Goal: Task Accomplishment & Management: Manage account settings

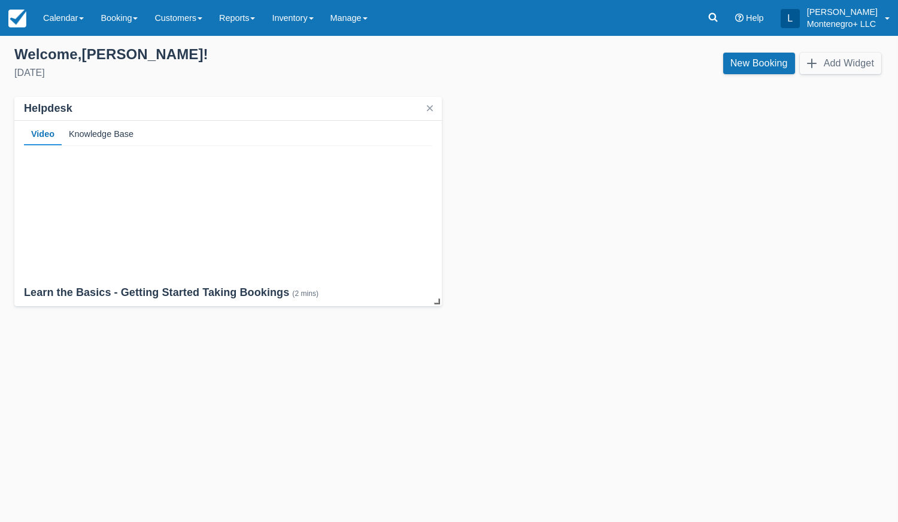
click at [696, 236] on div "Helpdesk Video Knowledge Base Learn the Basics - Getting Started Taking Booking…" at bounding box center [448, 201] width 869 height 209
click at [122, 19] on link "Booking" at bounding box center [119, 18] width 54 height 36
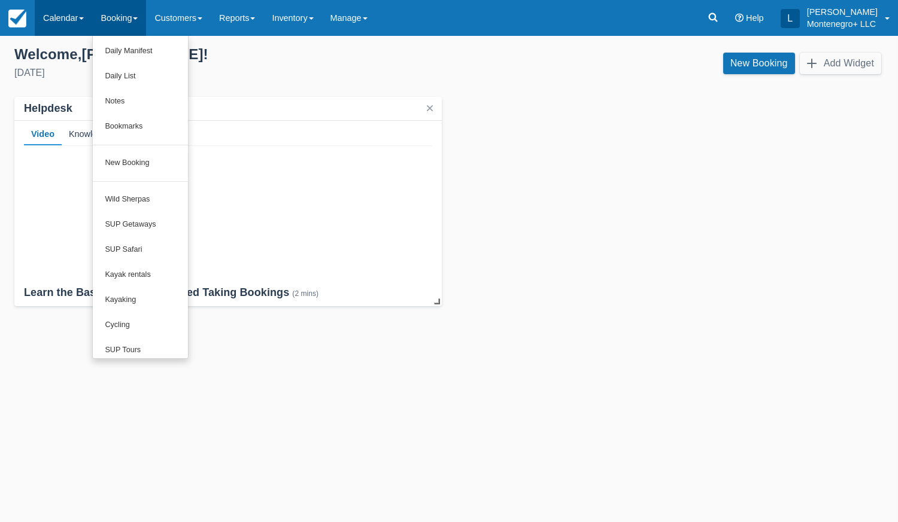
click at [68, 29] on link "Calendar" at bounding box center [63, 18] width 57 height 36
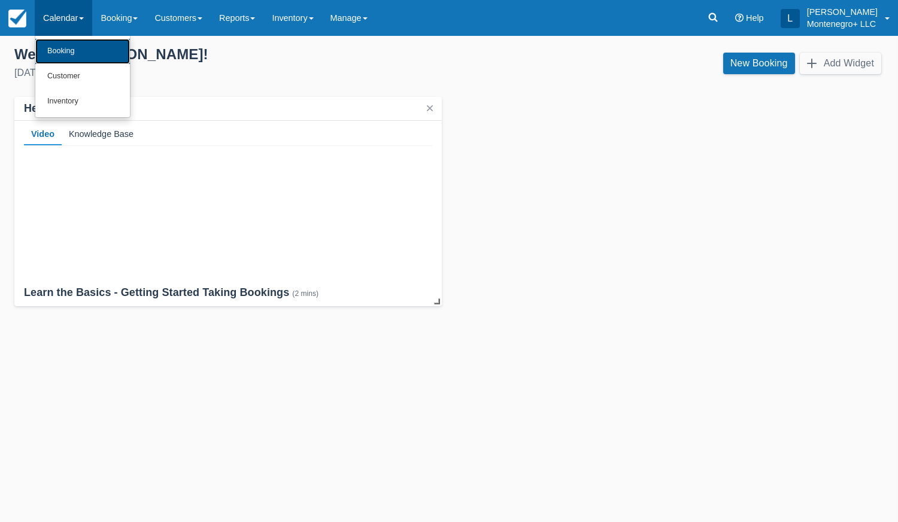
click at [84, 56] on link "Booking" at bounding box center [82, 51] width 95 height 25
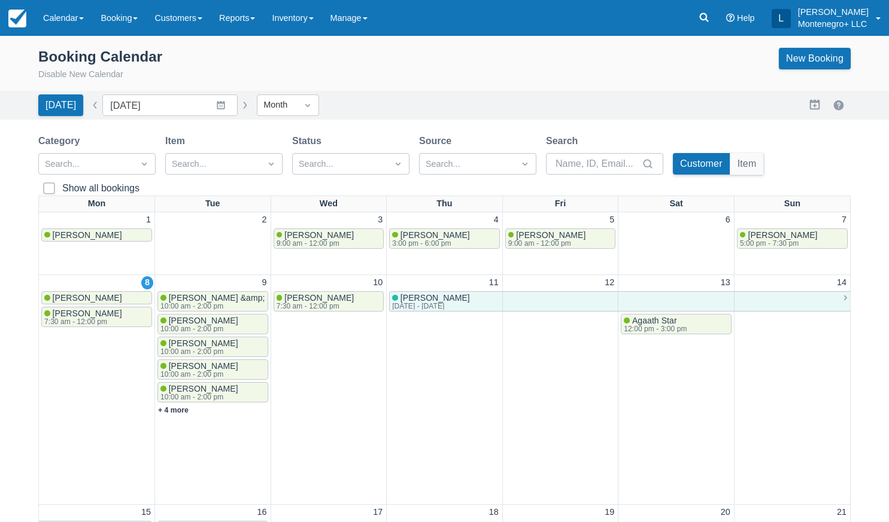
click at [209, 439] on div "9 Sue Goodwin-Yacenda &amp; Chris Yacenda 10:00 am - 2:00 pm Rosalie Baylot 10:…" at bounding box center [212, 389] width 113 height 227
click at [179, 413] on link "+ 4 more" at bounding box center [173, 410] width 31 height 8
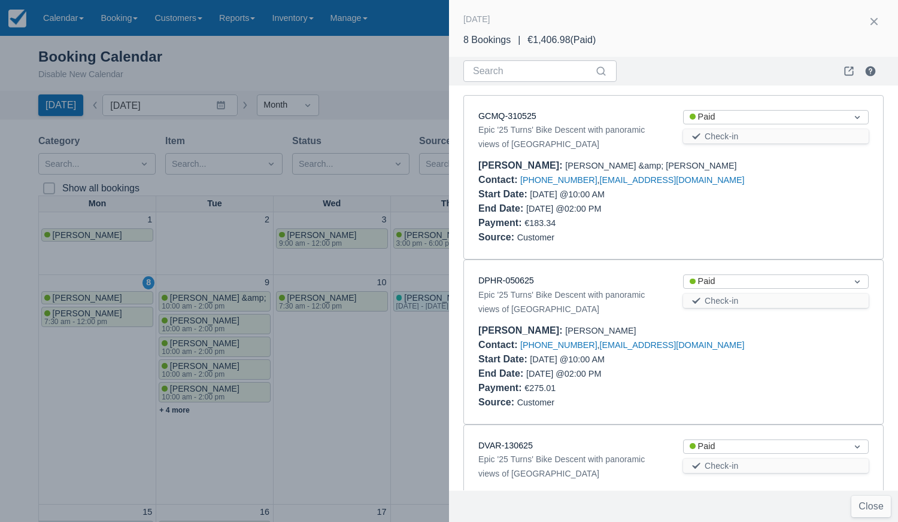
click at [553, 132] on div "Epic '25 Turns' Bike Descent with panoramic views of Montenegro" at bounding box center [570, 137] width 185 height 29
click at [516, 116] on link "GCMQ-310525" at bounding box center [507, 116] width 58 height 10
click at [517, 282] on link "DPHR-050625" at bounding box center [506, 281] width 56 height 10
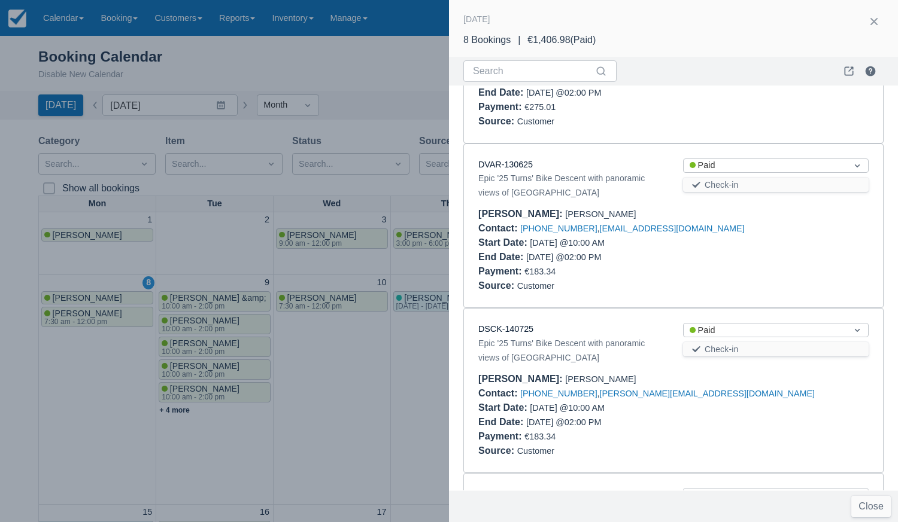
scroll to position [283, 0]
click at [523, 167] on link "DVAR-130625" at bounding box center [505, 163] width 54 height 10
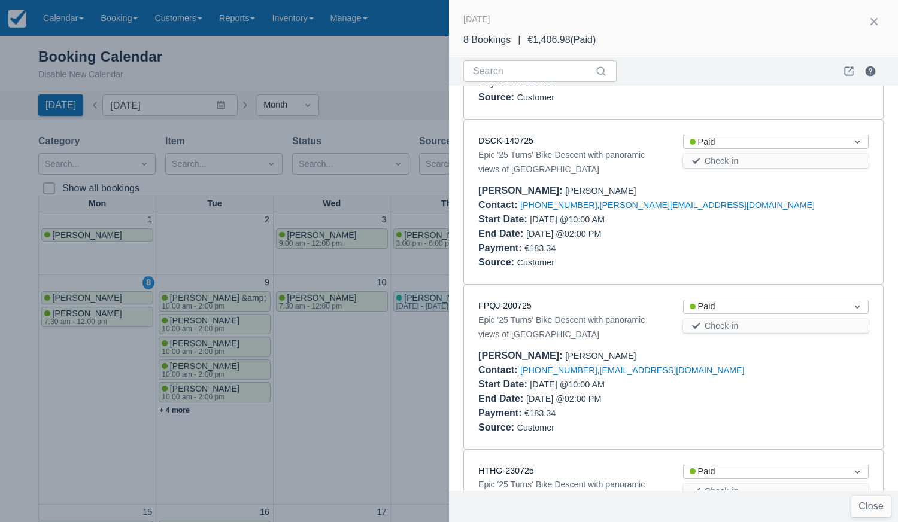
scroll to position [474, 0]
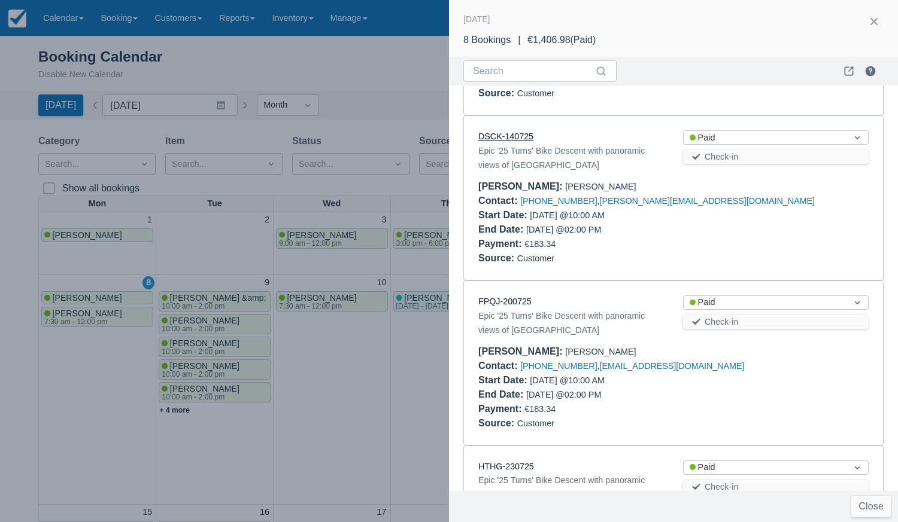
click at [507, 137] on link "DSCK-140725" at bounding box center [505, 137] width 55 height 10
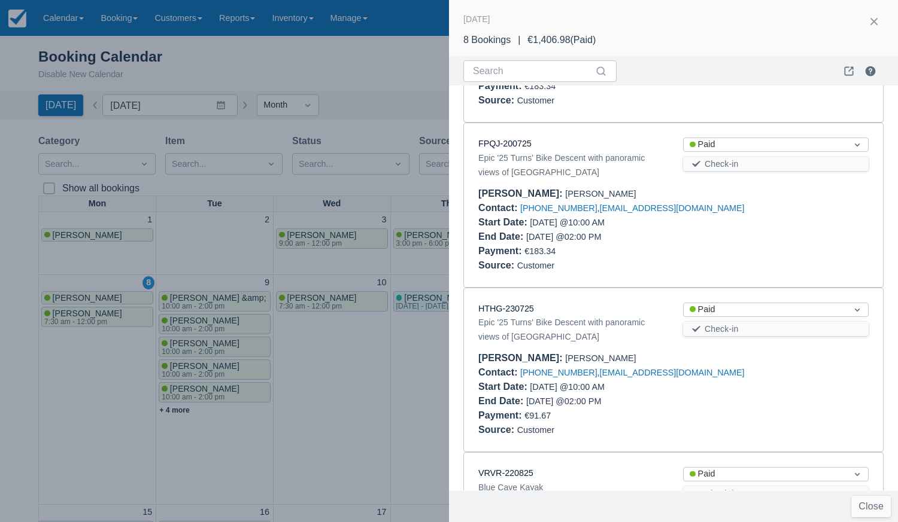
scroll to position [632, 0]
click at [511, 144] on link "FPQJ-200725" at bounding box center [504, 143] width 53 height 10
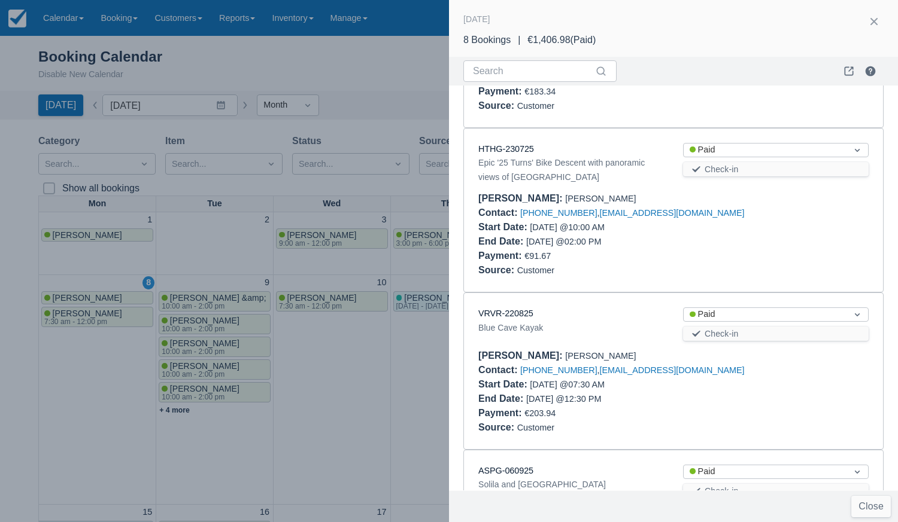
scroll to position [796, 0]
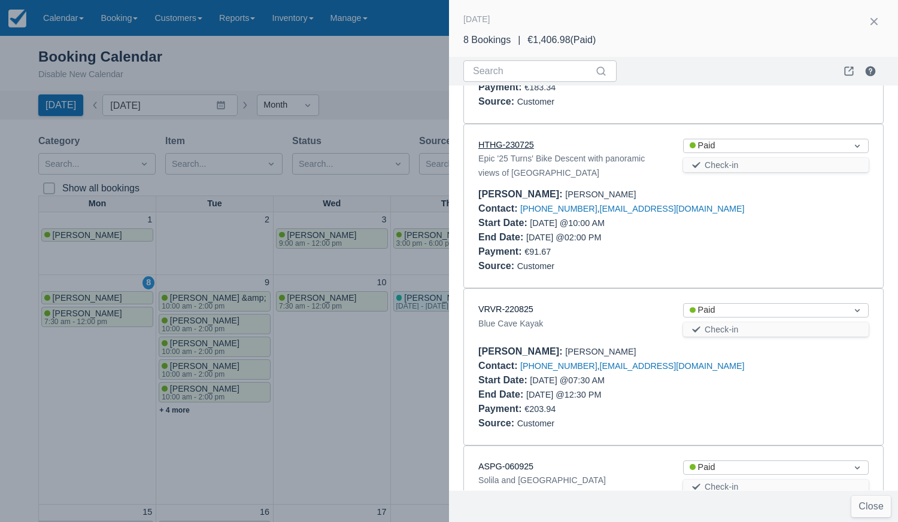
click at [509, 146] on link "HTHG-230725" at bounding box center [506, 145] width 56 height 10
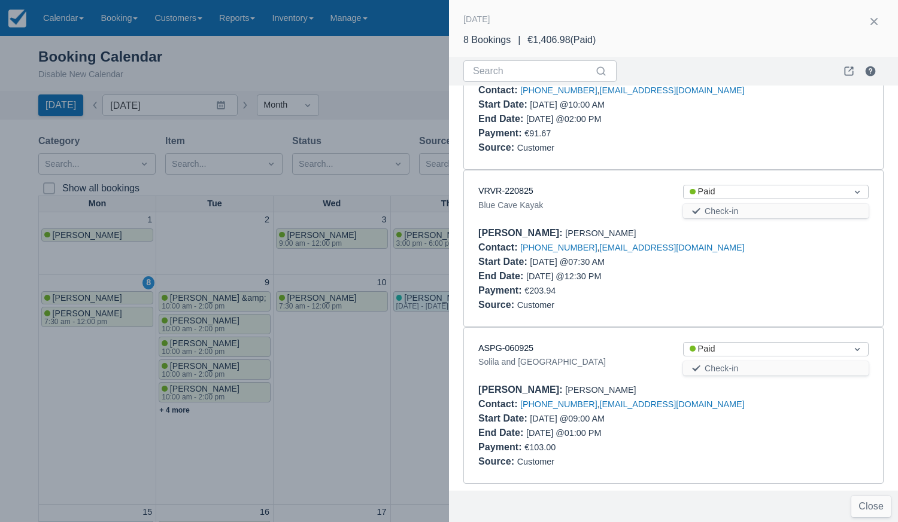
scroll to position [917, 0]
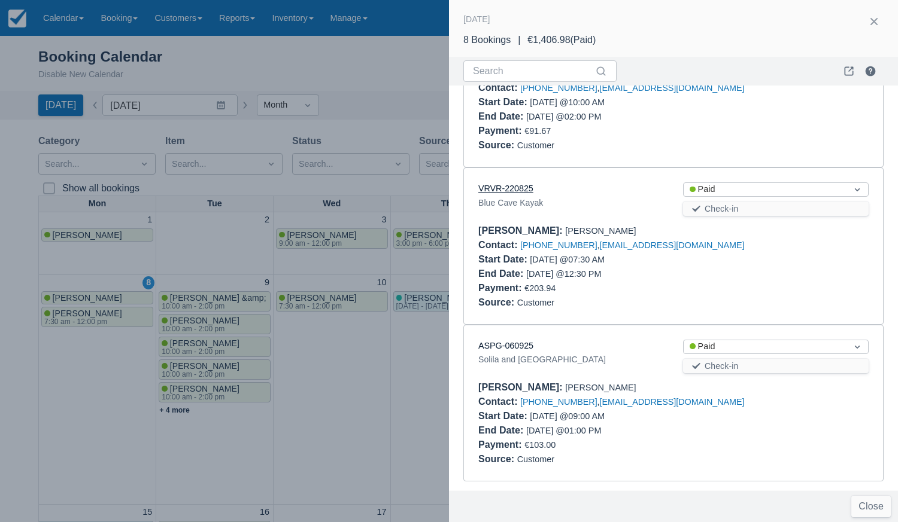
click at [519, 191] on link "VRVR-220825" at bounding box center [505, 189] width 55 height 10
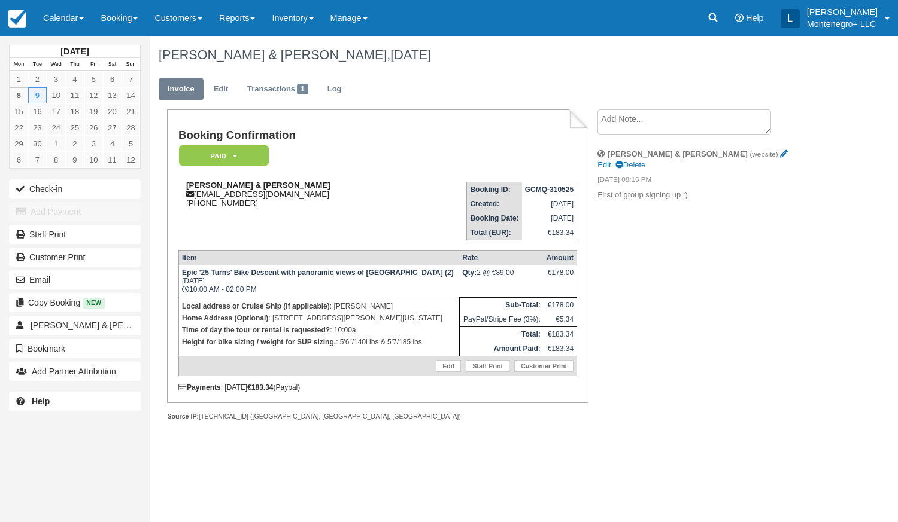
click at [323, 185] on strong "Sue Goodwin-Yacenda & Chris Yacenda" at bounding box center [258, 185] width 144 height 9
click at [309, 190] on strong "Sue Goodwin-Yacenda & Chris Yacenda" at bounding box center [258, 185] width 144 height 9
copy strong "Sue Goodwin-Yacenda & Chris Yacenda"
copy p "5'6"/140l lbs & 5'7/185 lbs"
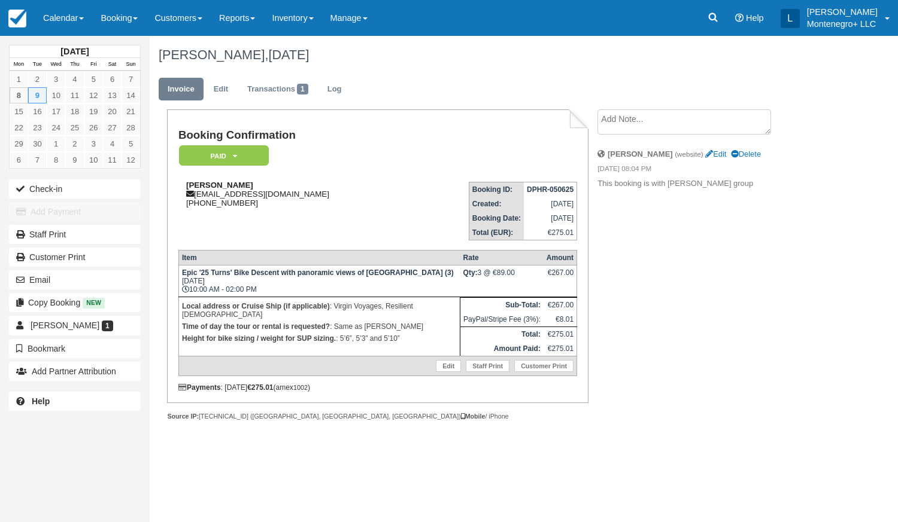
click at [231, 189] on strong "[PERSON_NAME]" at bounding box center [219, 185] width 67 height 9
copy strong "Rosalie Baylot"
click at [378, 333] on p "Height for bike sizing / weight for SUP sizing. : 5’6”, 5’3” and 5’10”" at bounding box center [319, 339] width 275 height 12
copy p "5’6”, 5’3” and 5’10”"
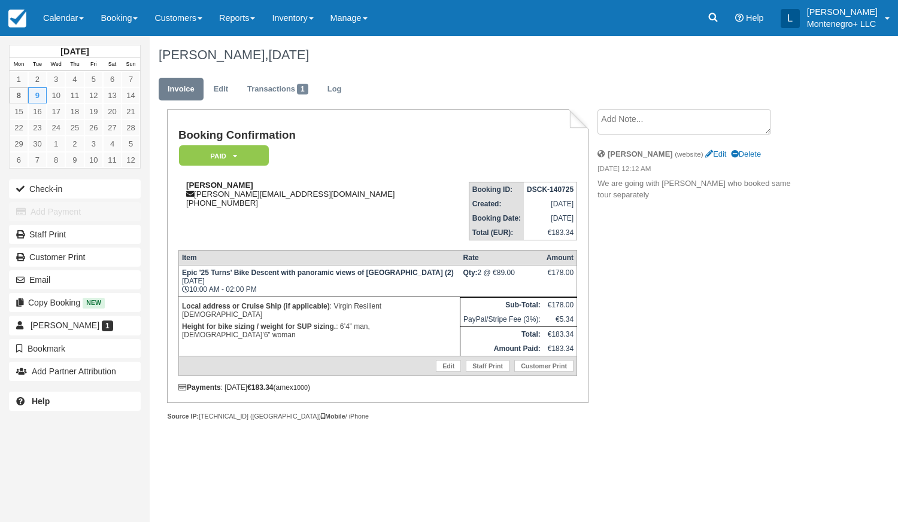
click at [234, 184] on strong "[PERSON_NAME]" at bounding box center [219, 185] width 67 height 9
click at [233, 190] on div "[PERSON_NAME] [PERSON_NAME][EMAIL_ADDRESS][DOMAIN_NAME] [PHONE_NUMBER]" at bounding box center [311, 194] width 266 height 27
copy strong "[PERSON_NAME]"
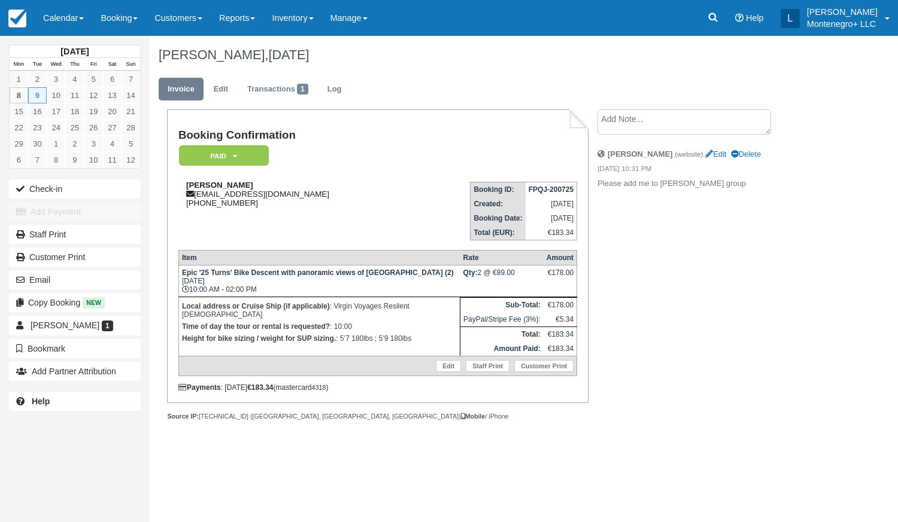
copy strong "[PERSON_NAME]"
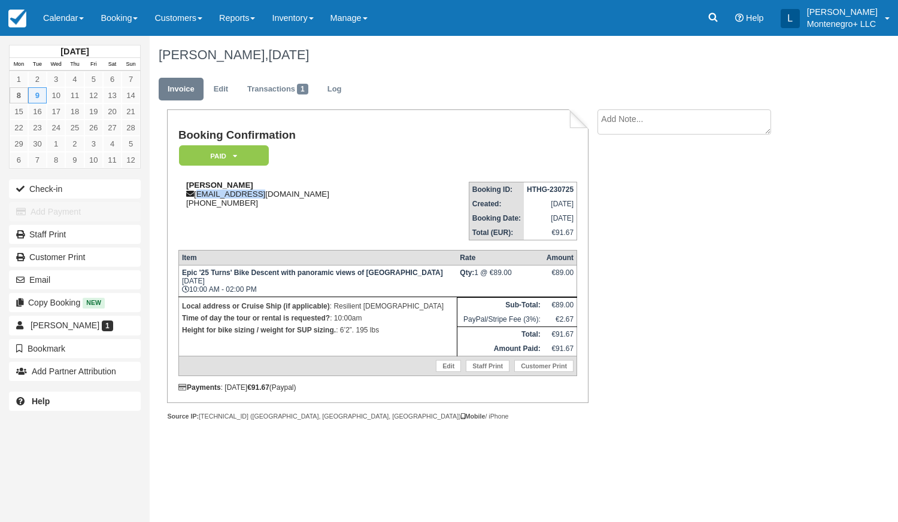
click at [294, 185] on div "Michael Candelaria n_candelaria66@yahoo.com 1 (408) 592-3147" at bounding box center [294, 194] width 232 height 27
copy strong "Michael Candelaria"
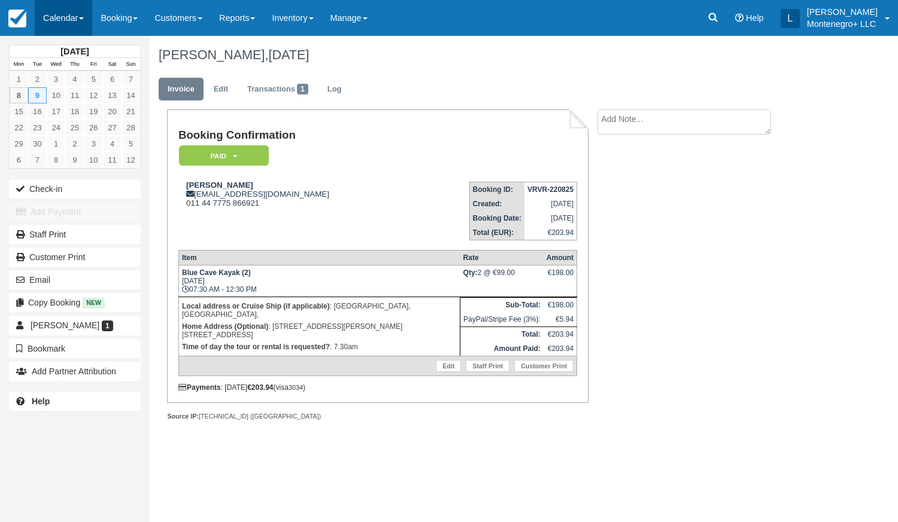
click at [65, 10] on link "Calendar" at bounding box center [63, 18] width 57 height 36
click at [81, 51] on link "Booking" at bounding box center [82, 51] width 95 height 25
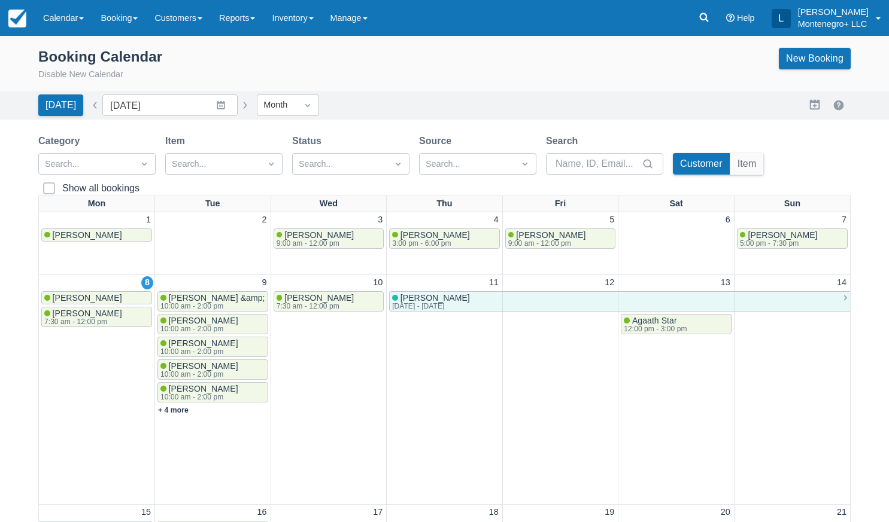
click at [208, 437] on div "9 Sue Goodwin-Yacenda &amp; Chris Yacenda 10:00 am - 2:00 pm Rosalie Baylot 10:…" at bounding box center [212, 389] width 113 height 227
click at [213, 281] on div "9" at bounding box center [212, 282] width 113 height 13
click at [178, 410] on link "+ 4 more" at bounding box center [173, 410] width 31 height 8
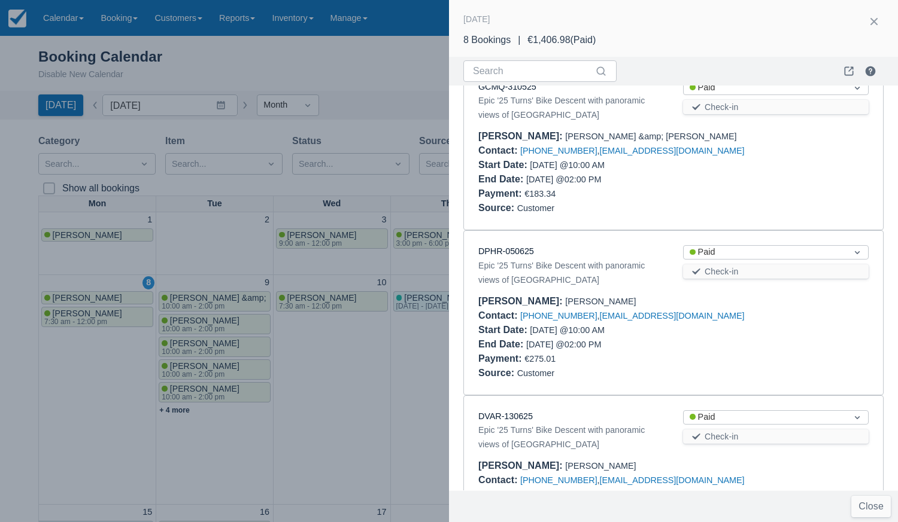
scroll to position [28, 0]
click at [824, 191] on div "Payment : €183.34" at bounding box center [673, 195] width 390 height 14
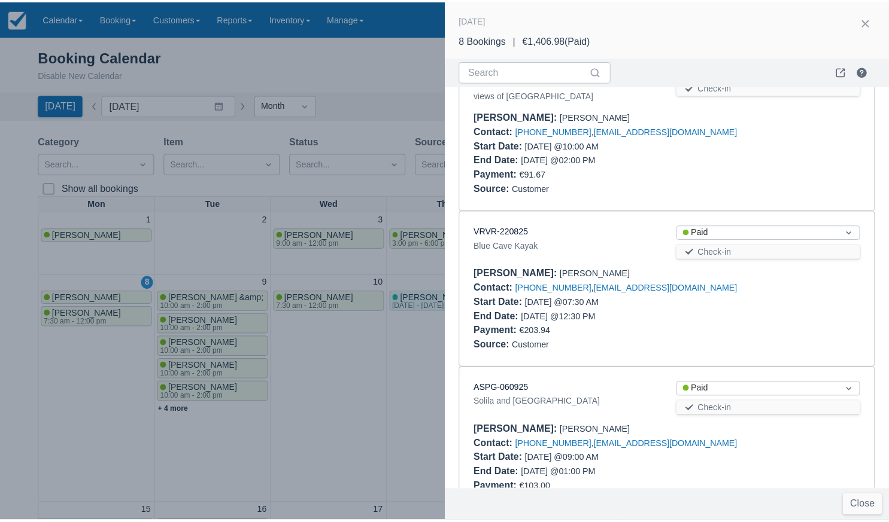
scroll to position [917, 0]
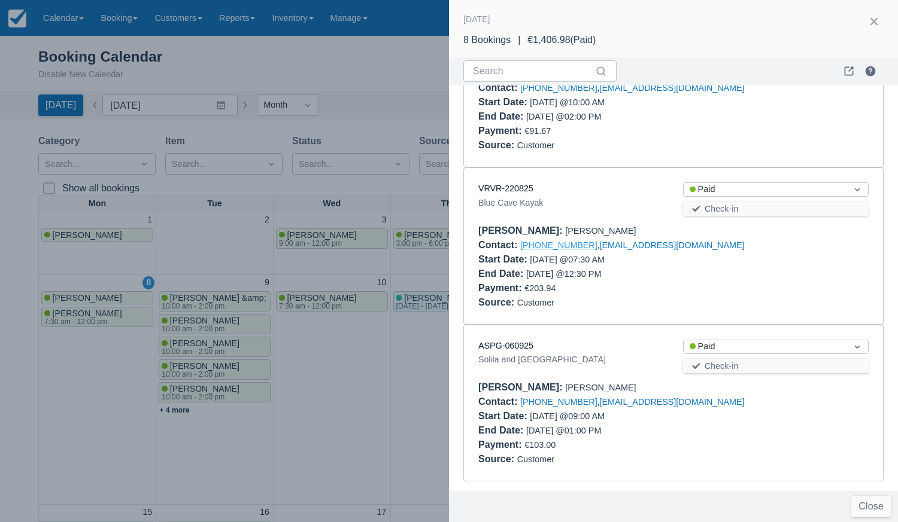
click at [555, 243] on link "+447775866921" at bounding box center [558, 246] width 77 height 10
click at [525, 202] on div "Blue Cave Kayak" at bounding box center [570, 203] width 185 height 14
click at [512, 190] on link "VRVR-220825" at bounding box center [505, 189] width 55 height 10
click at [521, 346] on link "ASPG-060925" at bounding box center [505, 346] width 55 height 10
click at [217, 424] on div at bounding box center [449, 261] width 898 height 522
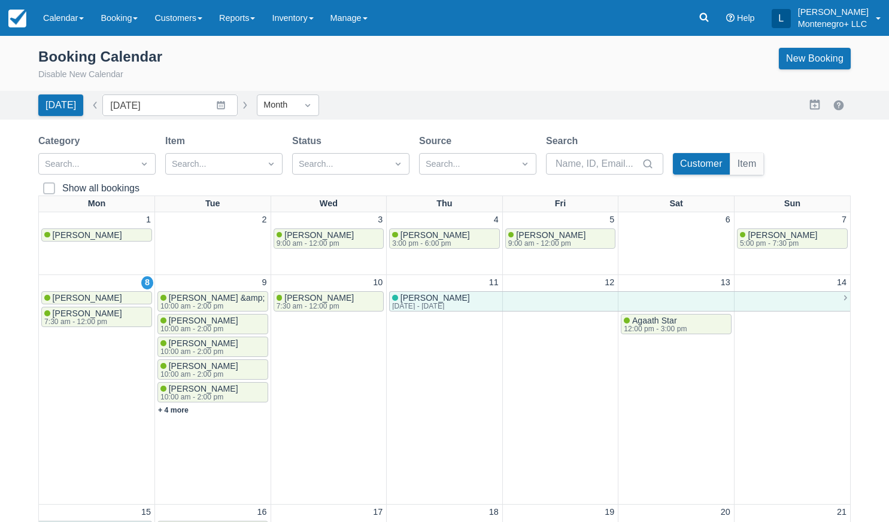
scroll to position [0, 0]
click at [180, 410] on link "+ 4 more" at bounding box center [173, 410] width 31 height 8
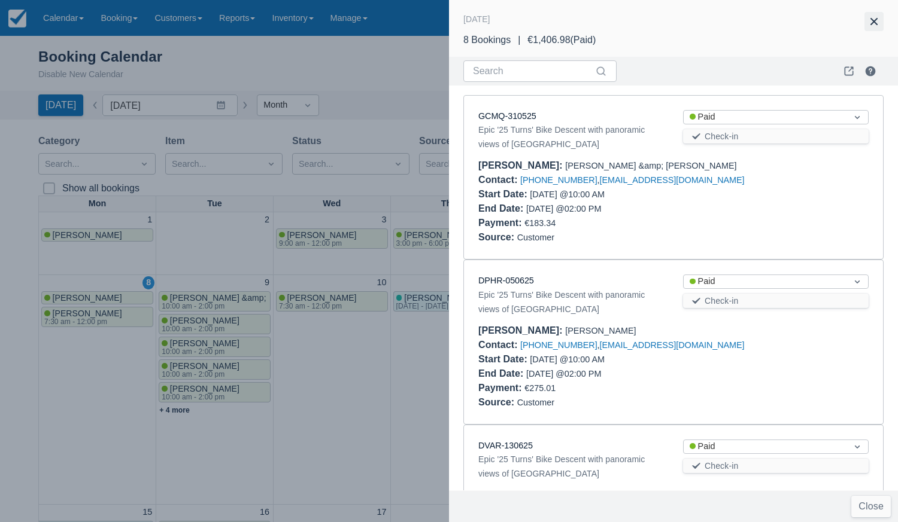
click at [874, 13] on button "button" at bounding box center [873, 21] width 19 height 19
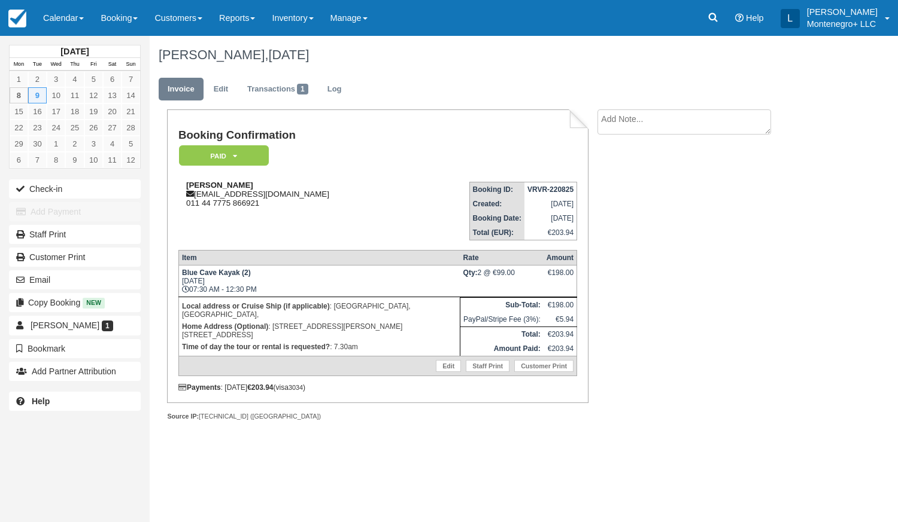
click at [238, 184] on strong "Jennifer Stewart" at bounding box center [219, 185] width 67 height 9
copy strong "Jennifer Stewart"
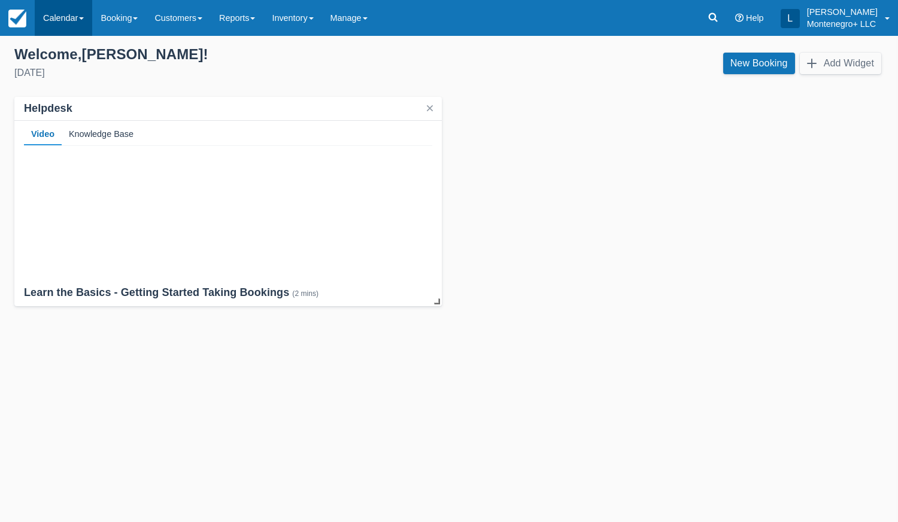
click at [72, 23] on link "Calendar" at bounding box center [63, 18] width 57 height 36
click at [56, 51] on link "Booking" at bounding box center [82, 51] width 95 height 25
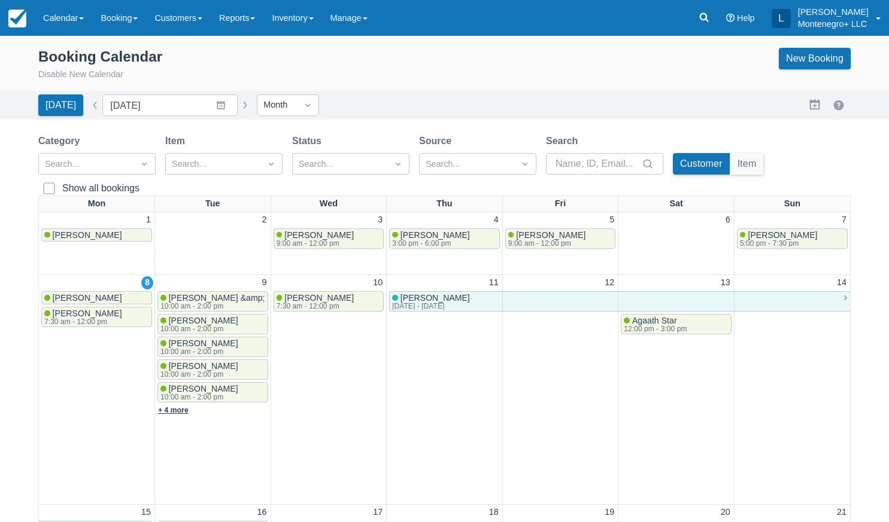
click at [185, 414] on link "+ 4 more" at bounding box center [173, 410] width 31 height 8
click at [180, 411] on link "+ 4 more" at bounding box center [173, 410] width 31 height 8
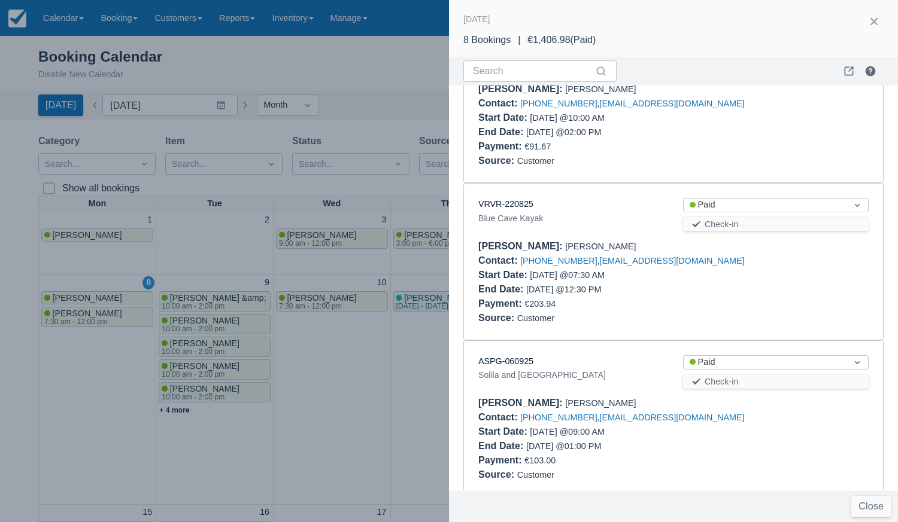
scroll to position [902, 0]
